Goal: Find specific page/section: Find specific page/section

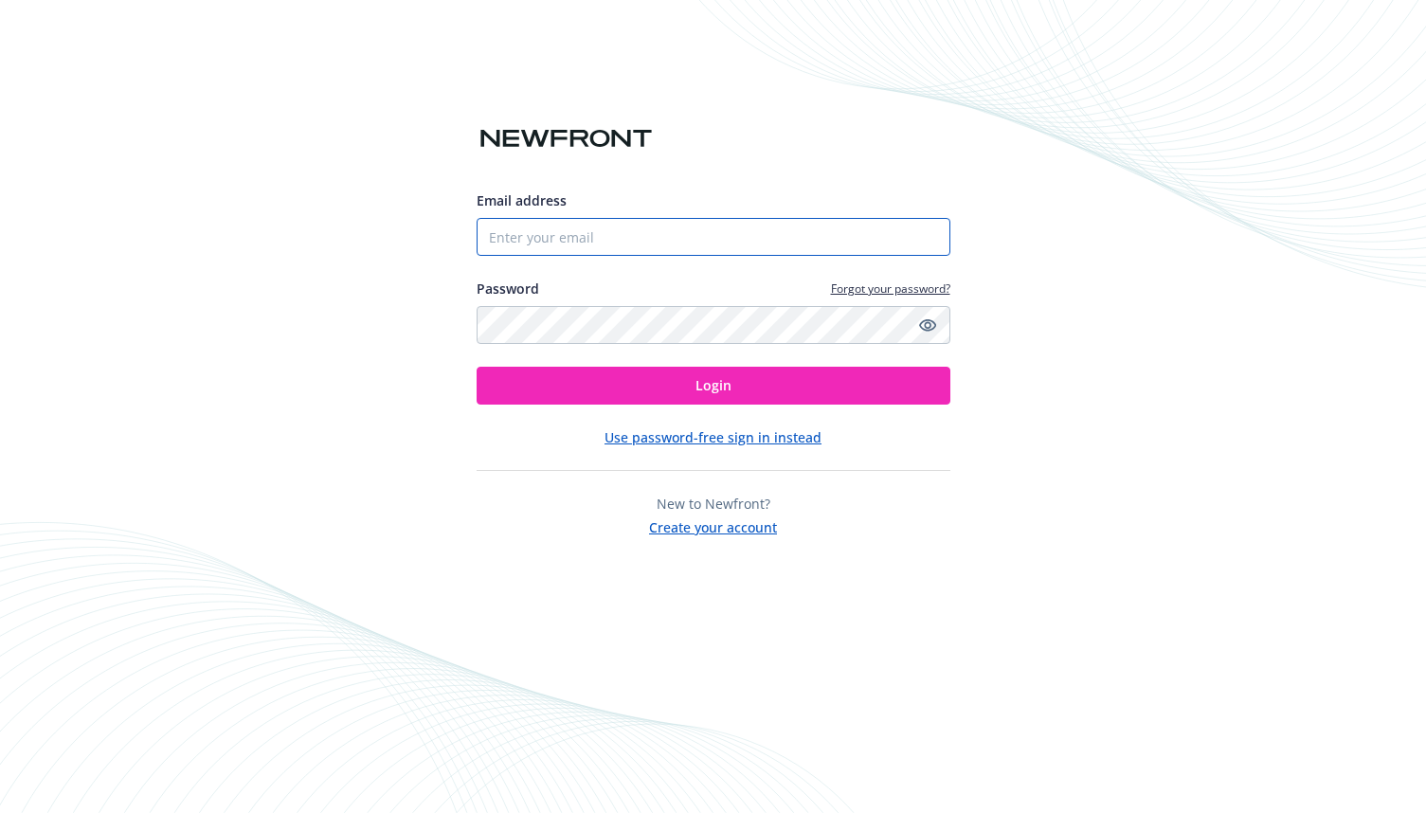
type input "[PERSON_NAME][EMAIL_ADDRESS][DOMAIN_NAME]"
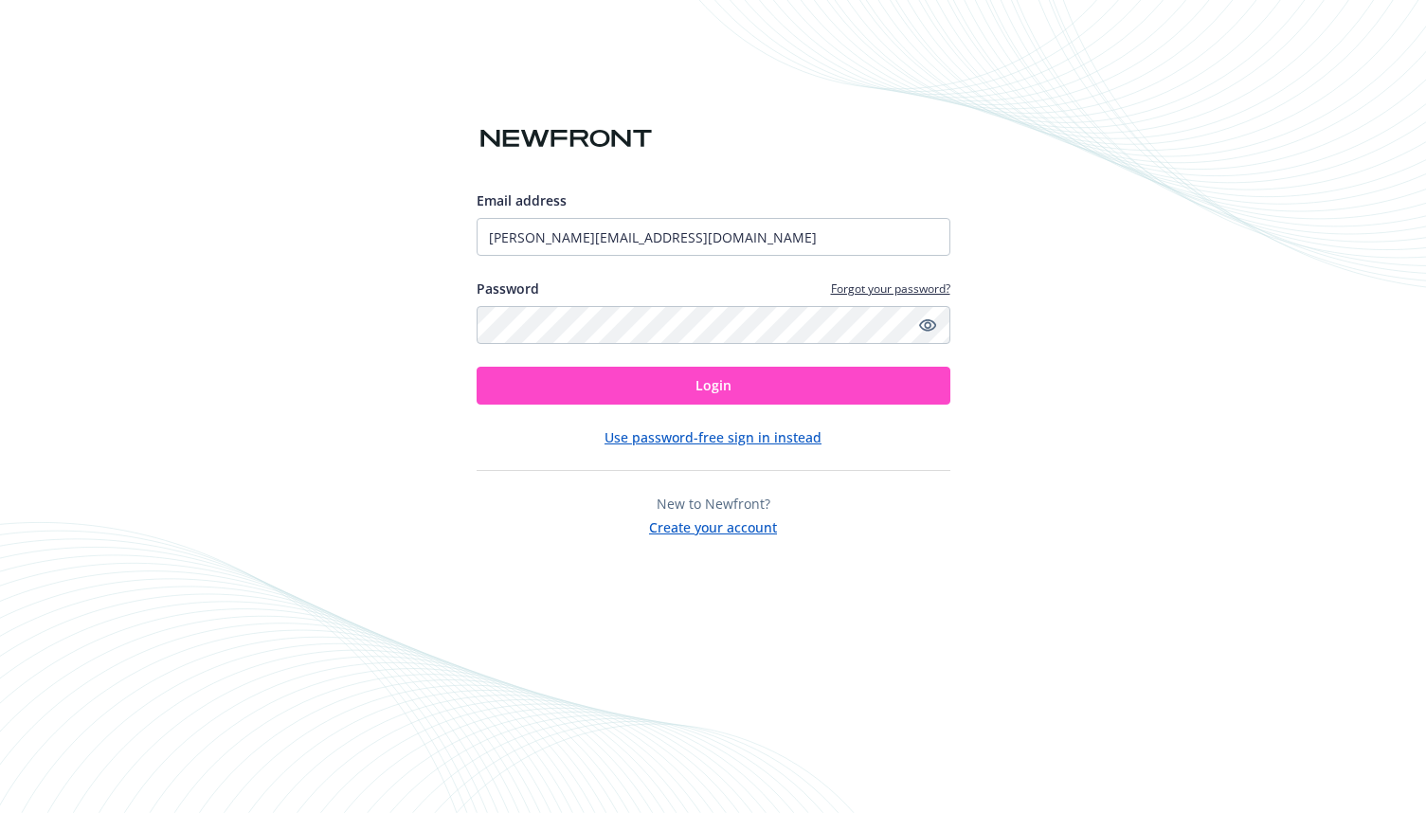
click at [740, 386] on button "Login" at bounding box center [713, 386] width 474 height 38
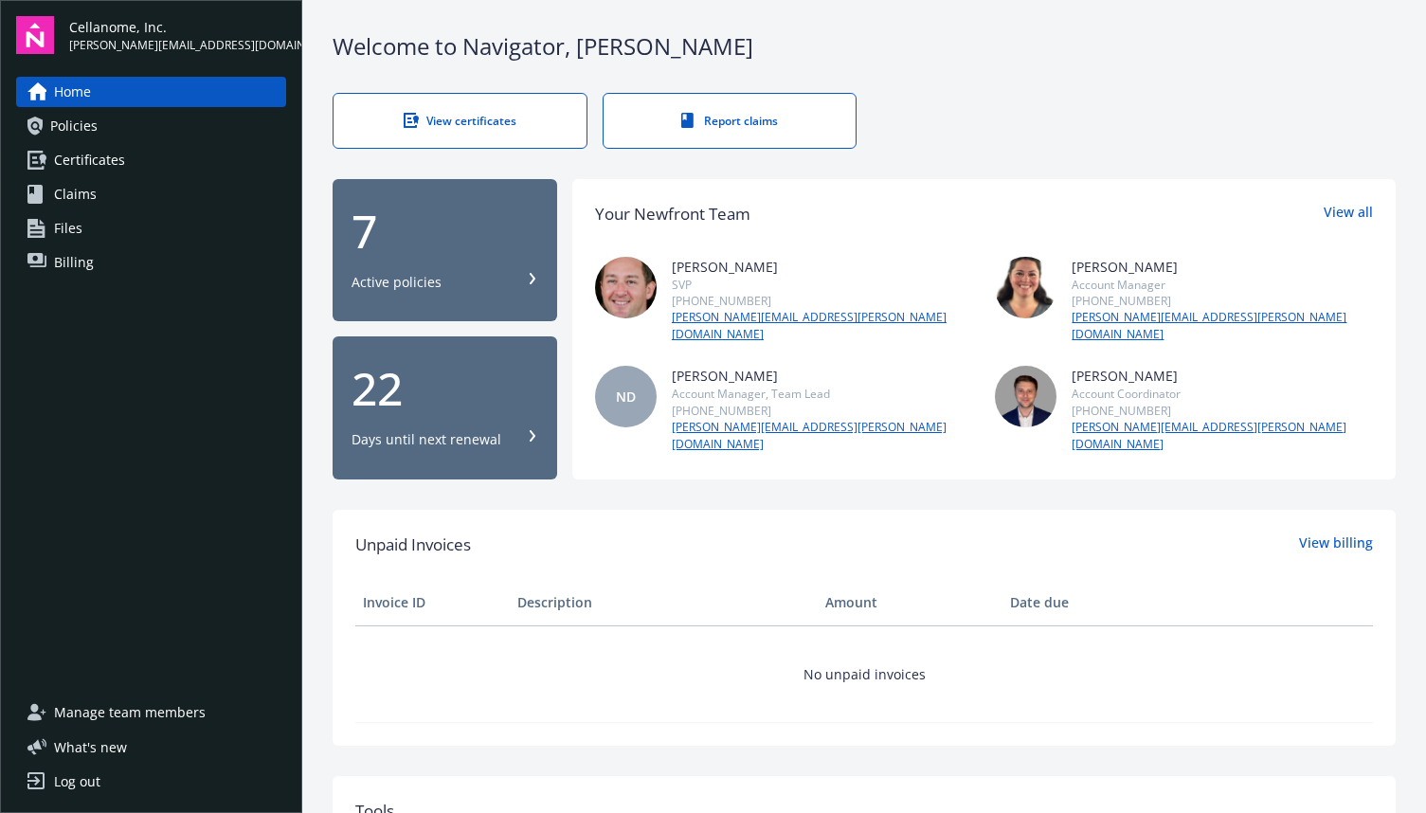
click at [109, 130] on link "Policies" at bounding box center [151, 126] width 270 height 30
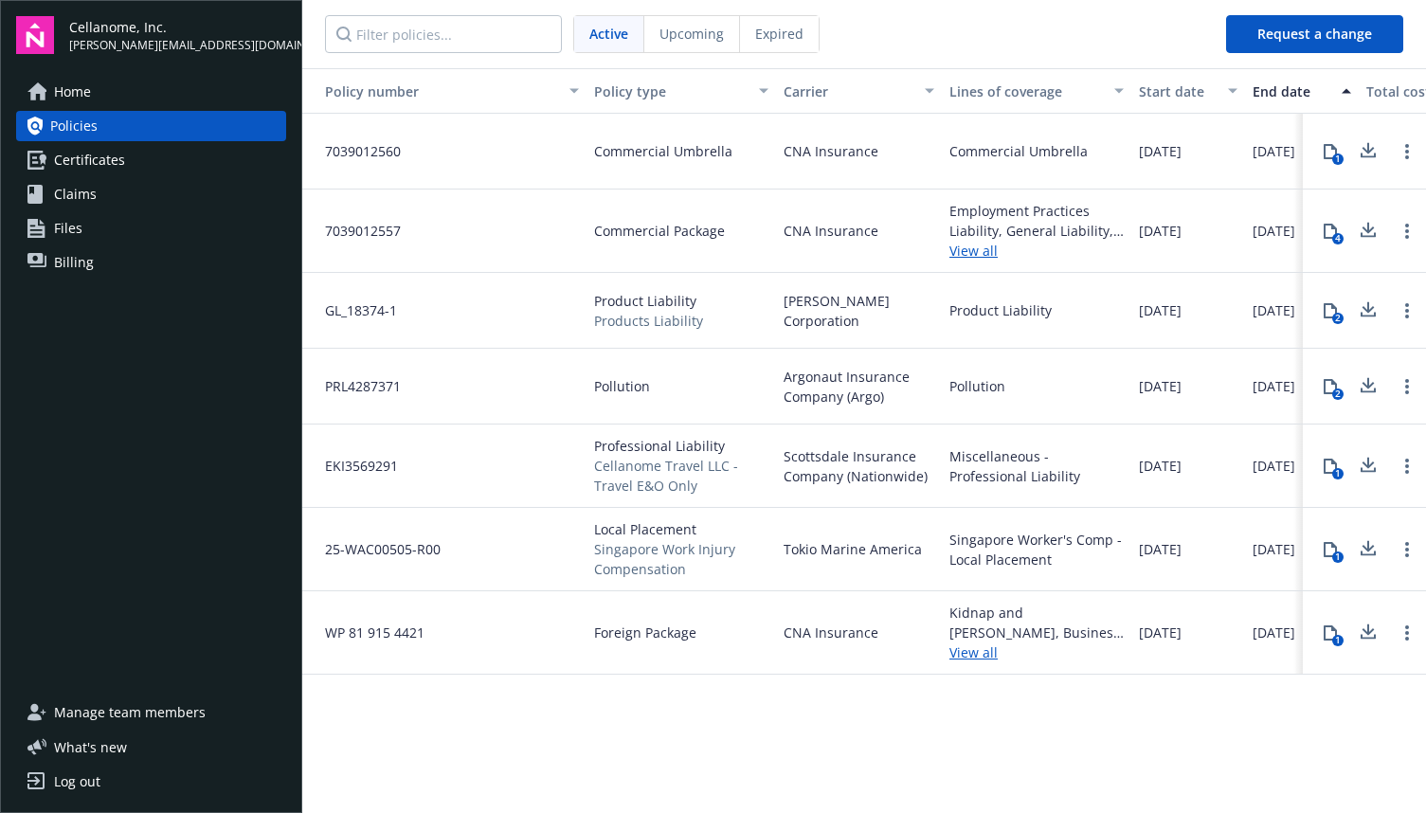
click at [273, 159] on link "Certificates" at bounding box center [151, 160] width 270 height 30
